Goal: Find specific fact: Find contact information

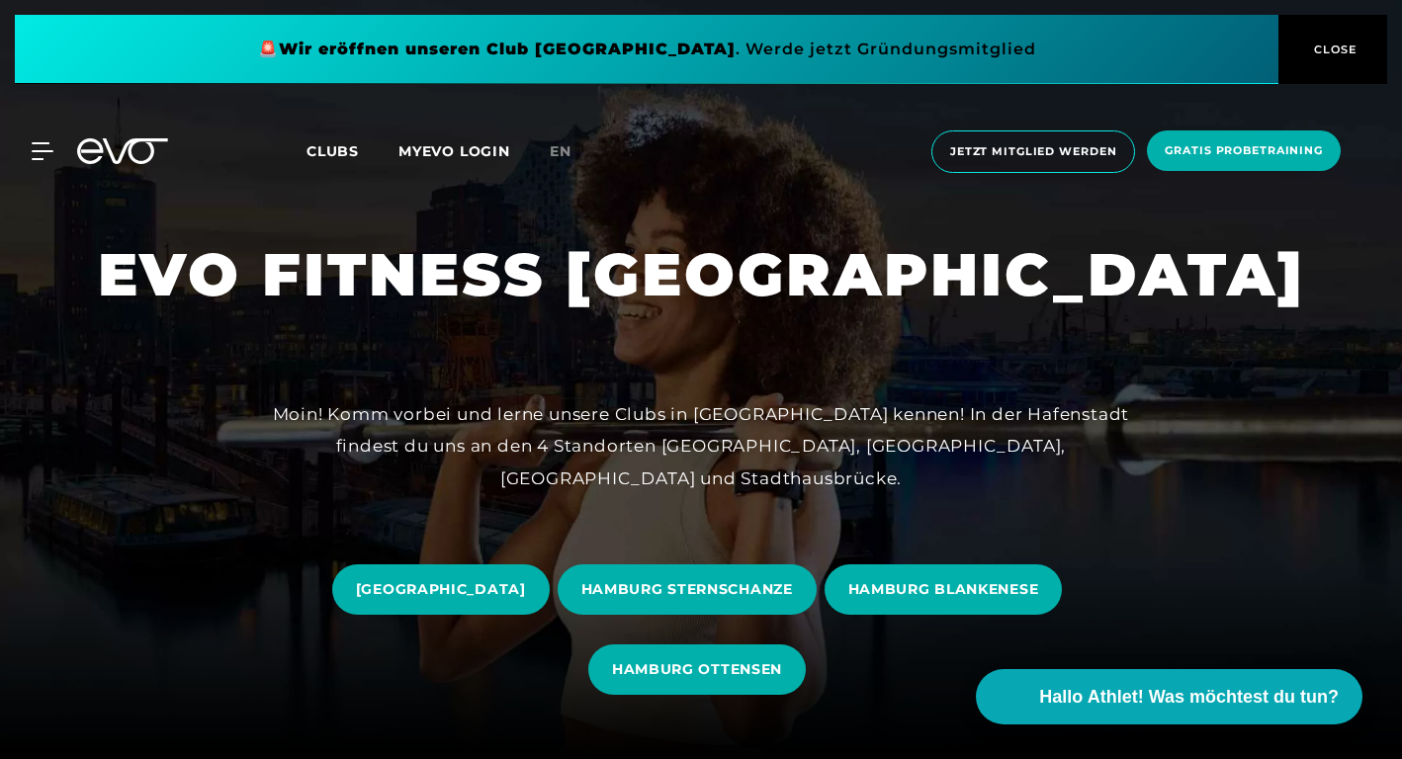
click at [331, 151] on span "Clubs" at bounding box center [332, 151] width 52 height 18
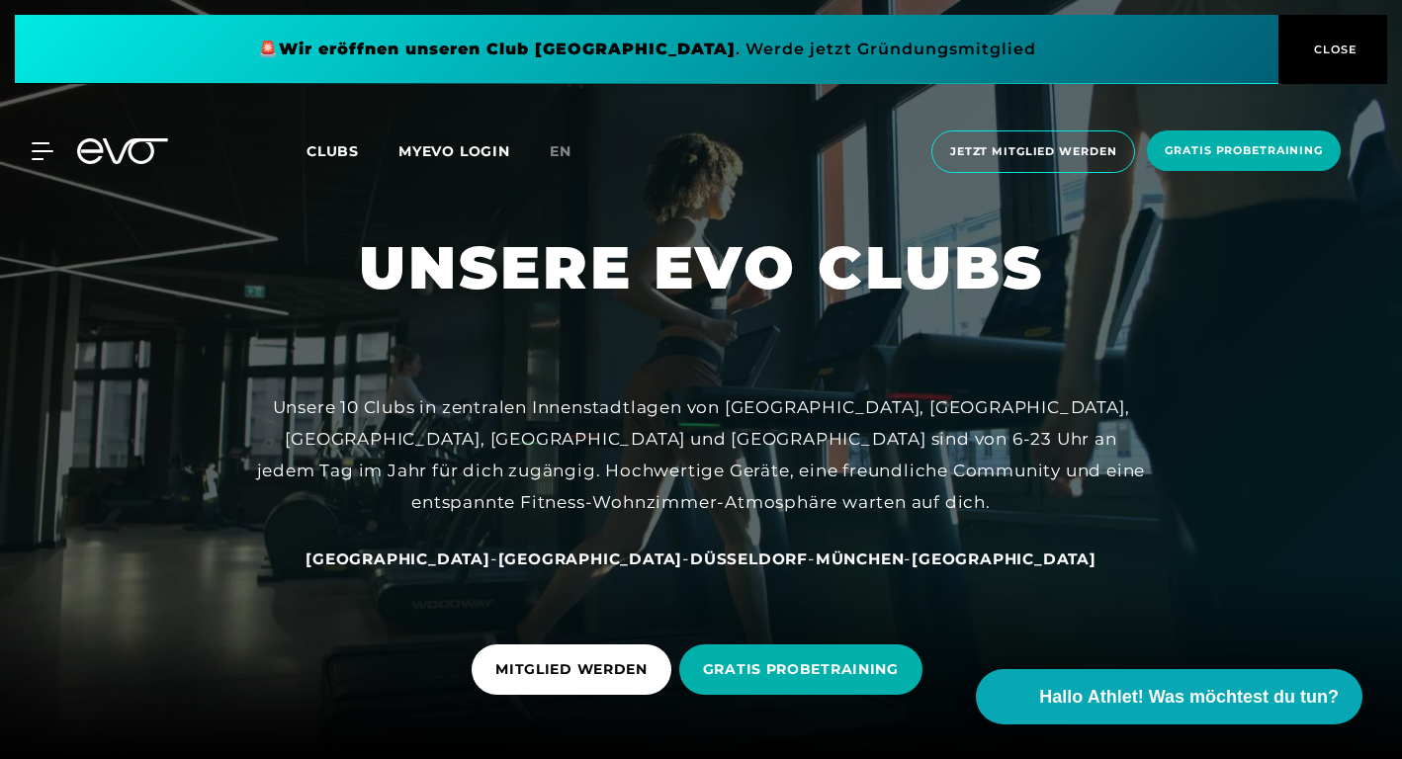
click at [475, 562] on span "[GEOGRAPHIC_DATA]" at bounding box center [397, 559] width 185 height 19
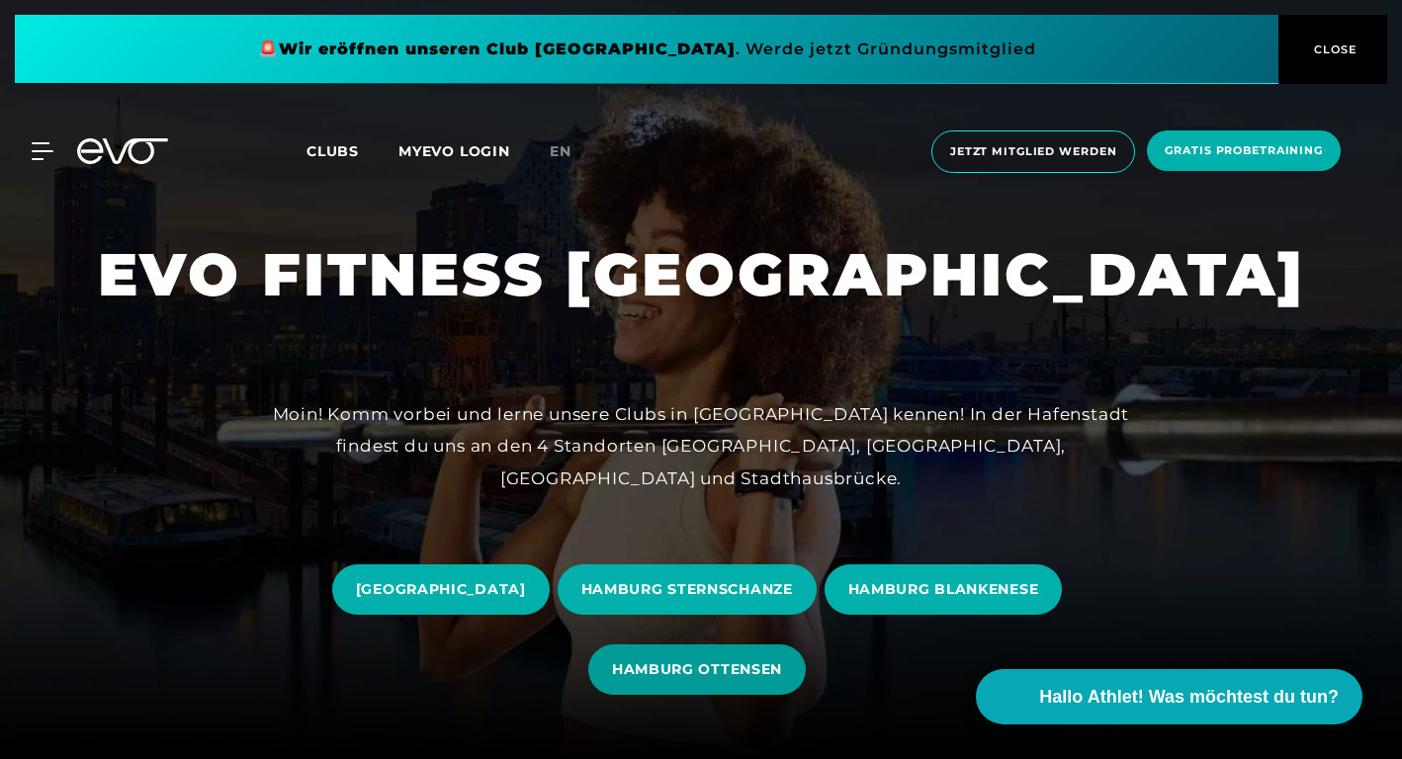
click at [677, 663] on span "HAMBURG OTTENSEN" at bounding box center [697, 669] width 170 height 21
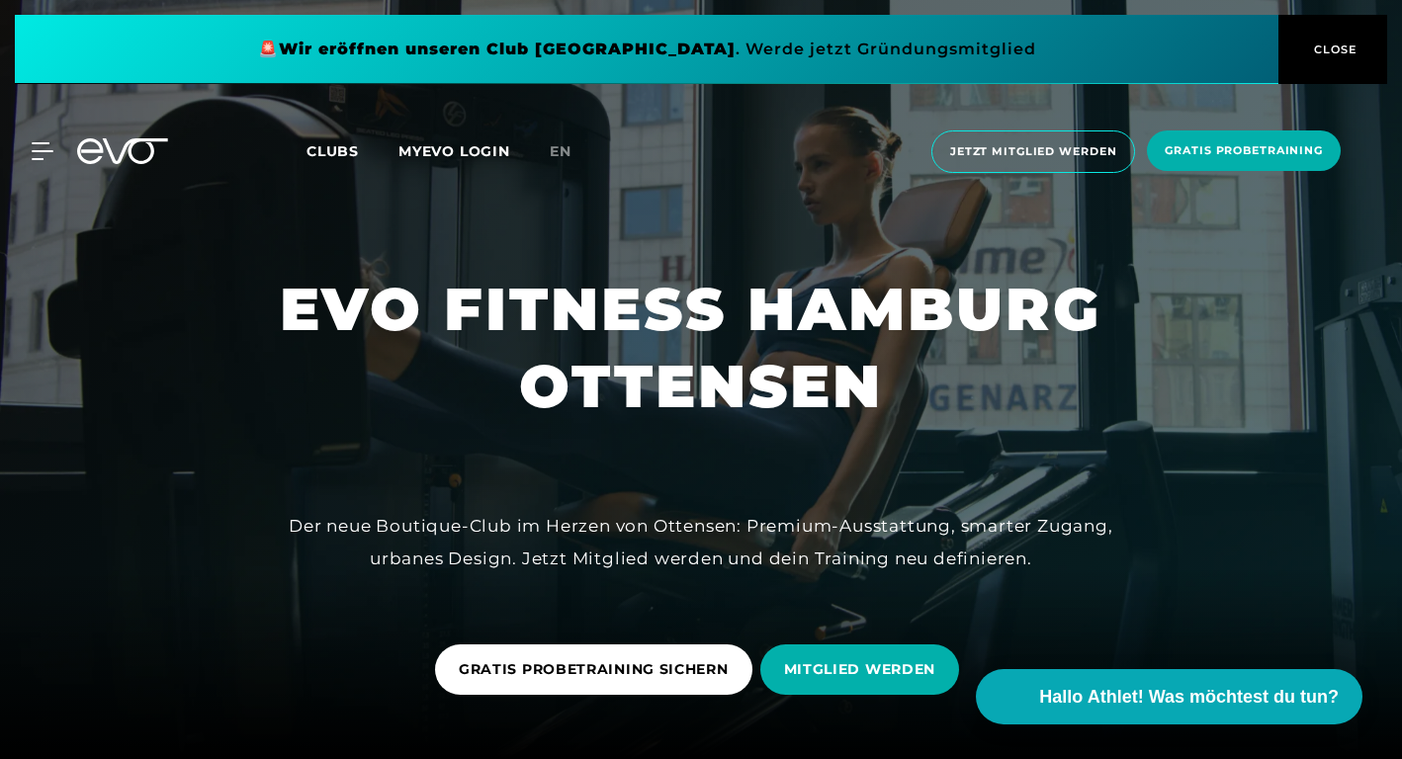
click at [1346, 48] on span "CLOSE" at bounding box center [1333, 50] width 48 height 18
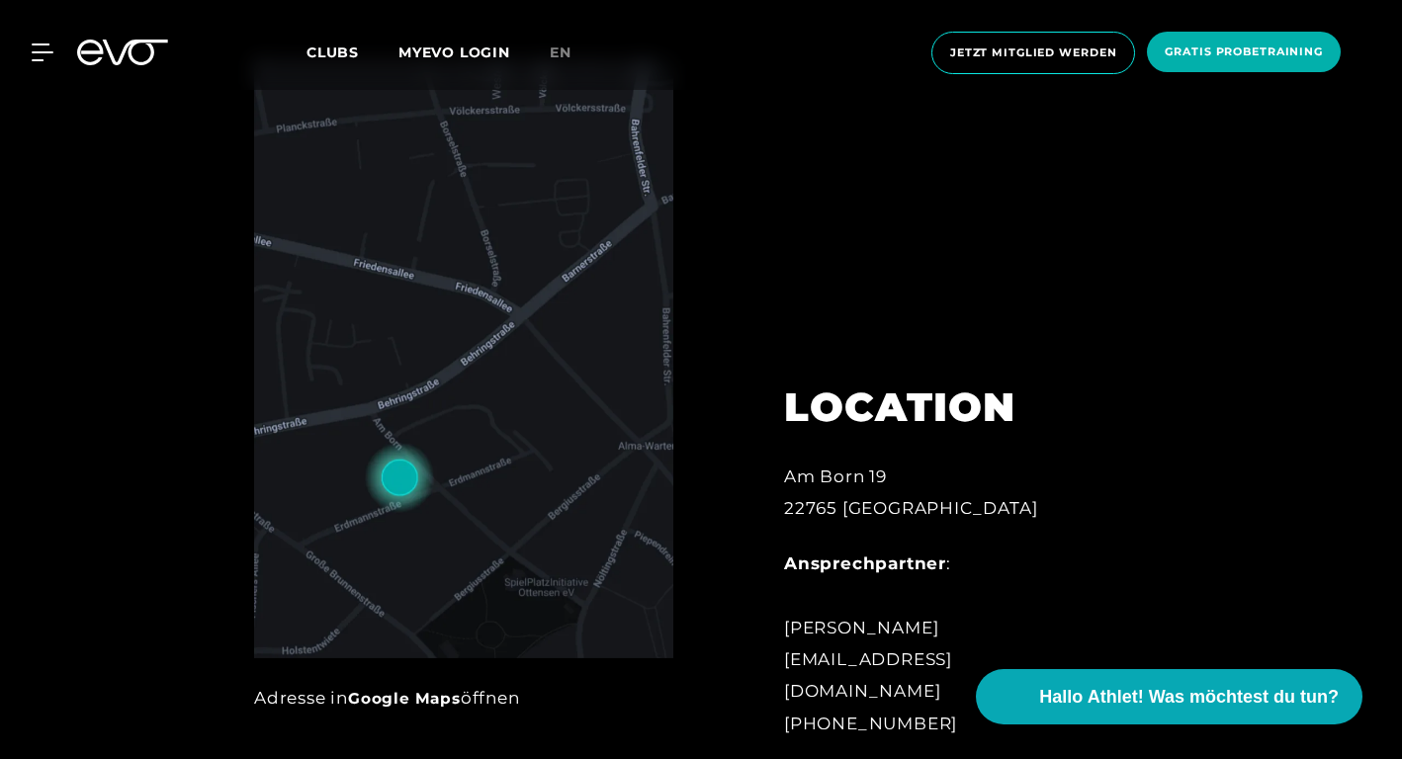
scroll to position [780, 0]
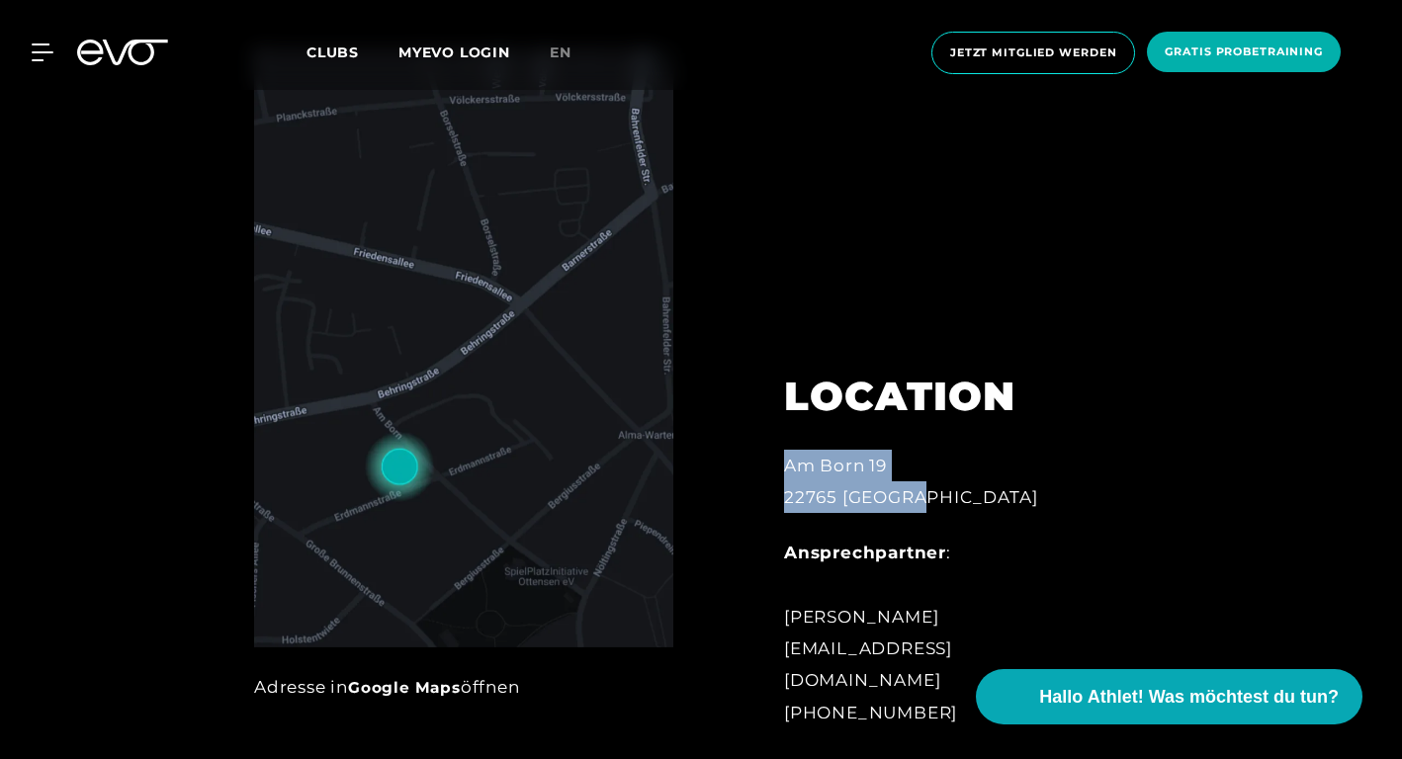
drag, startPoint x: 785, startPoint y: 497, endPoint x: 951, endPoint y: 526, distance: 168.5
click at [951, 514] on div "[STREET_ADDRESS]" at bounding box center [946, 482] width 324 height 64
copy div "[STREET_ADDRESS]"
